Goal: Transaction & Acquisition: Book appointment/travel/reservation

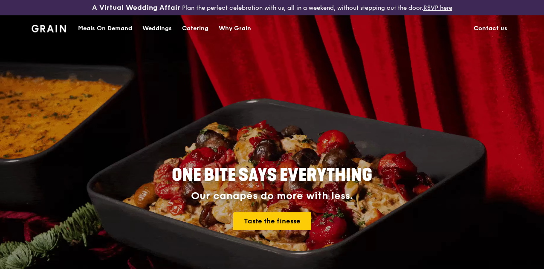
click at [113, 37] on div "Meals On Demand" at bounding box center [105, 29] width 54 height 26
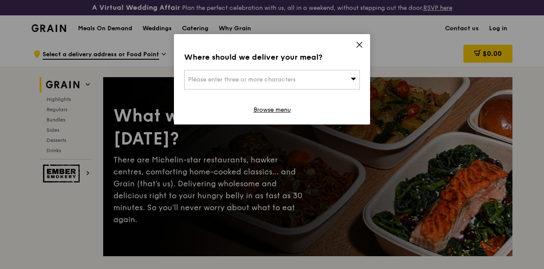
click at [358, 45] on icon at bounding box center [359, 44] width 5 height 5
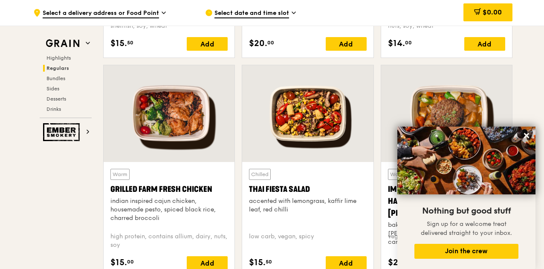
scroll to position [1065, 0]
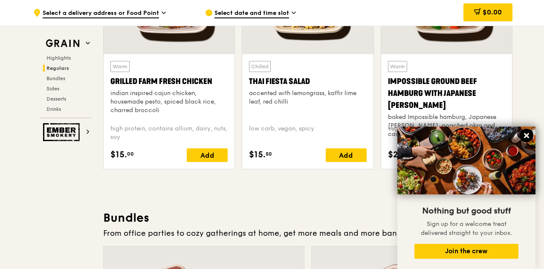
click at [527, 135] on icon at bounding box center [525, 135] width 5 height 5
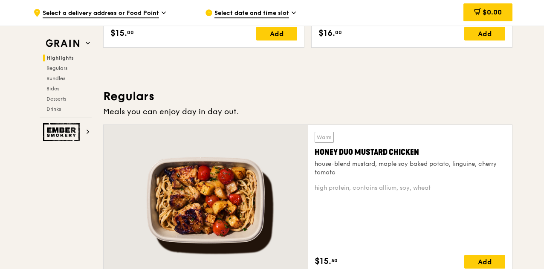
scroll to position [426, 0]
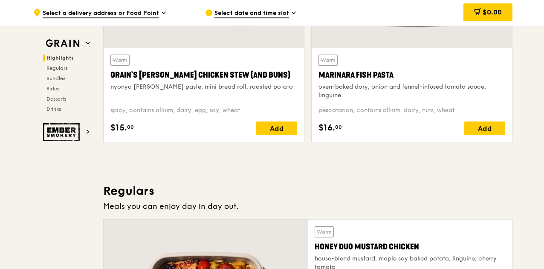
click at [102, 4] on div ".cls-1 { fill: none; stroke: #fff; stroke-linecap: round; stroke-linejoin: roun…" at bounding box center [112, 13] width 158 height 26
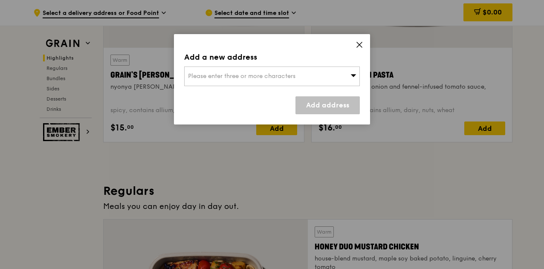
click at [359, 43] on icon at bounding box center [359, 45] width 8 height 8
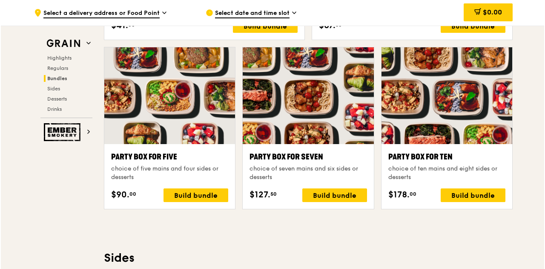
scroll to position [1746, 0]
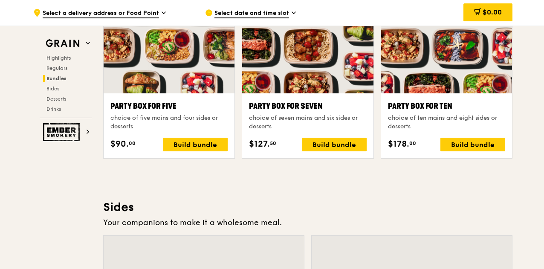
click at [464, 88] on div at bounding box center [446, 45] width 131 height 97
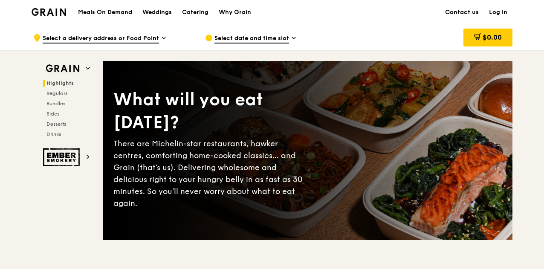
scroll to position [0, 0]
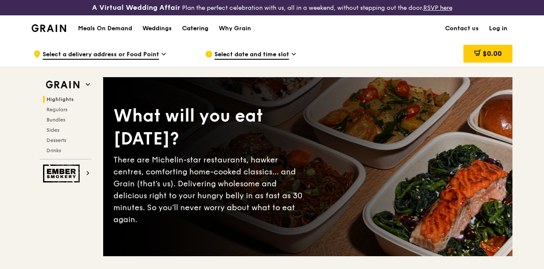
click at [197, 35] on div "Catering" at bounding box center [195, 29] width 26 height 26
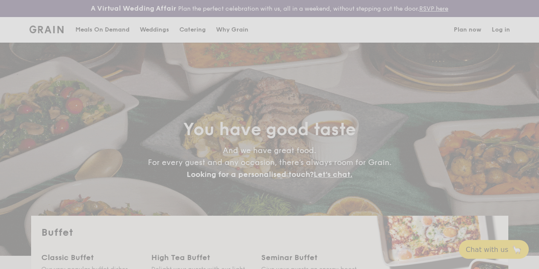
select select
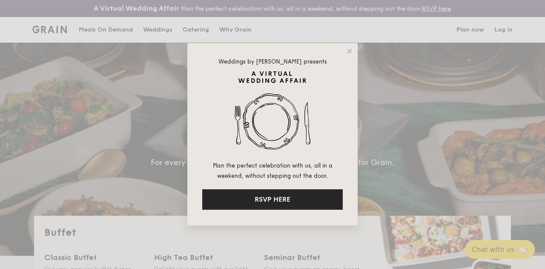
click at [296, 201] on button "RSVP HERE" at bounding box center [272, 199] width 141 height 20
